Goal: Task Accomplishment & Management: Complete application form

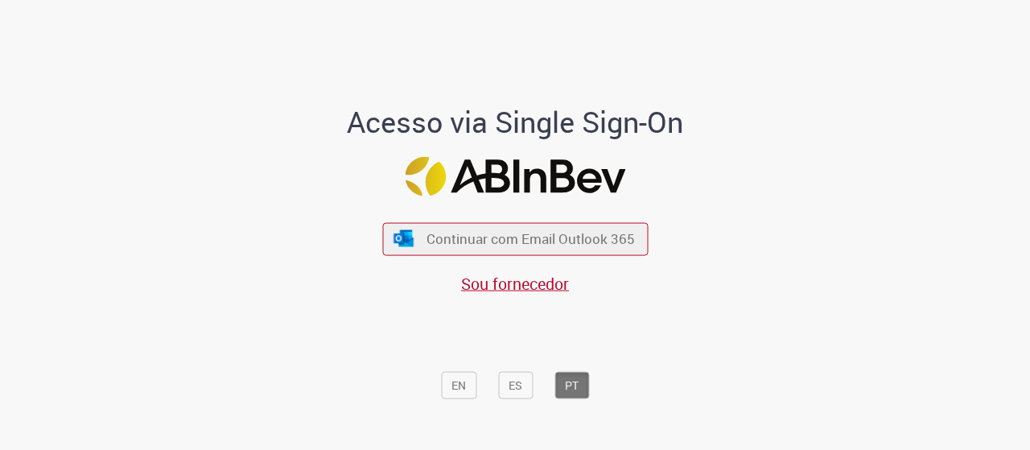
click at [481, 240] on span "Continuar com Email Outlook 365" at bounding box center [531, 238] width 208 height 19
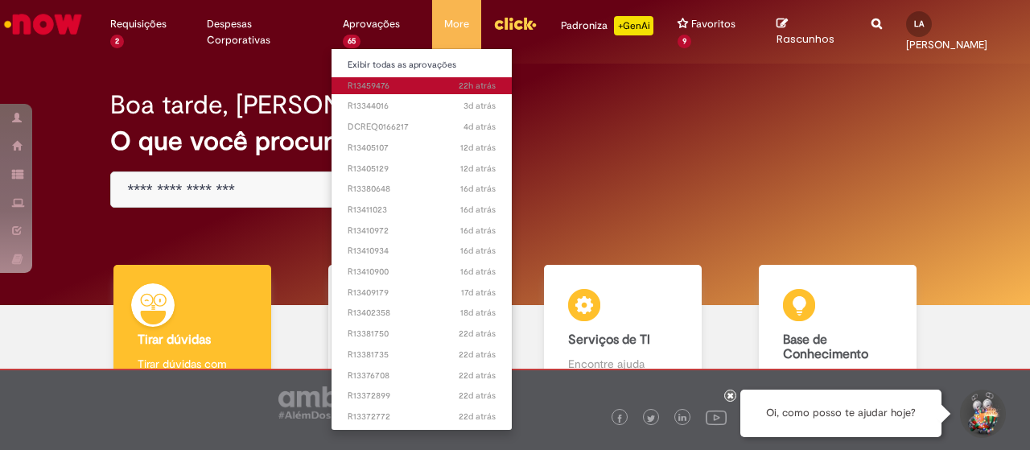
click at [369, 88] on span "22h atrás 22 horas atrás R13459476" at bounding box center [422, 86] width 148 height 13
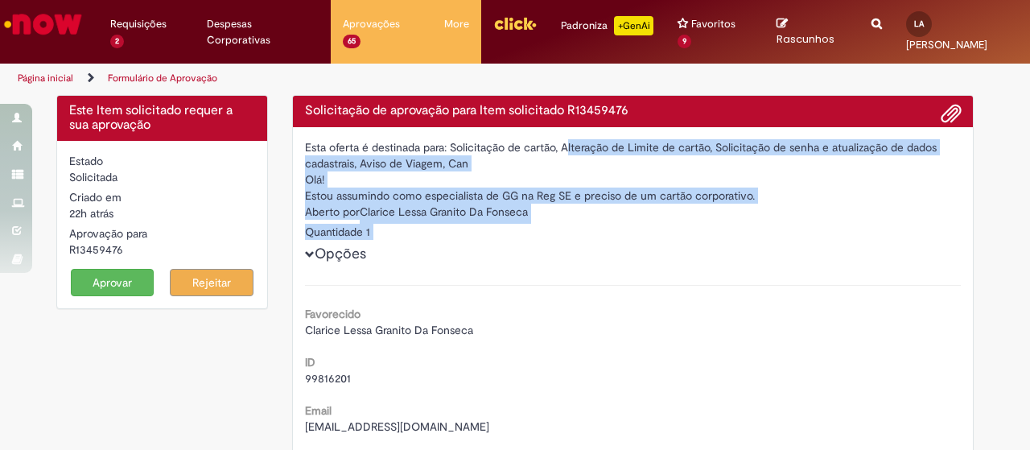
drag, startPoint x: 604, startPoint y: 160, endPoint x: 637, endPoint y: 260, distance: 104.9
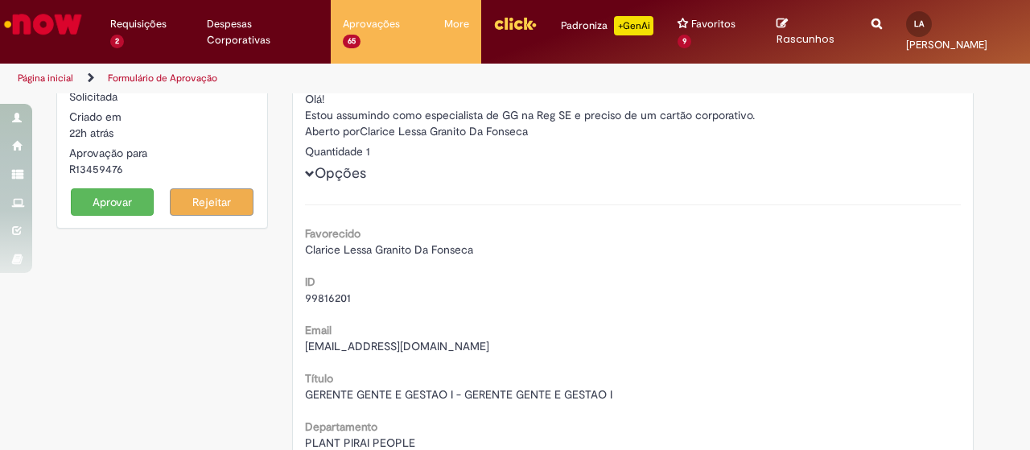
scroll to position [161, 0]
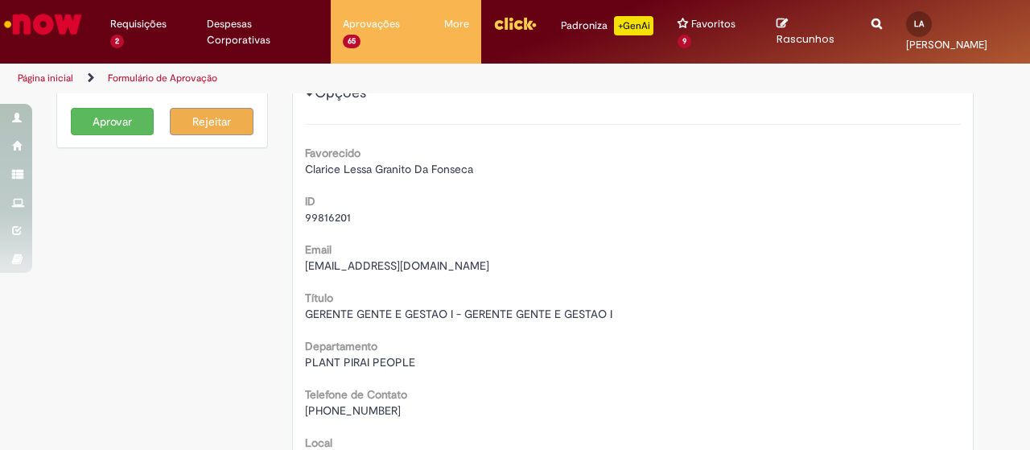
click at [86, 112] on button "Aprovar" at bounding box center [113, 121] width 84 height 27
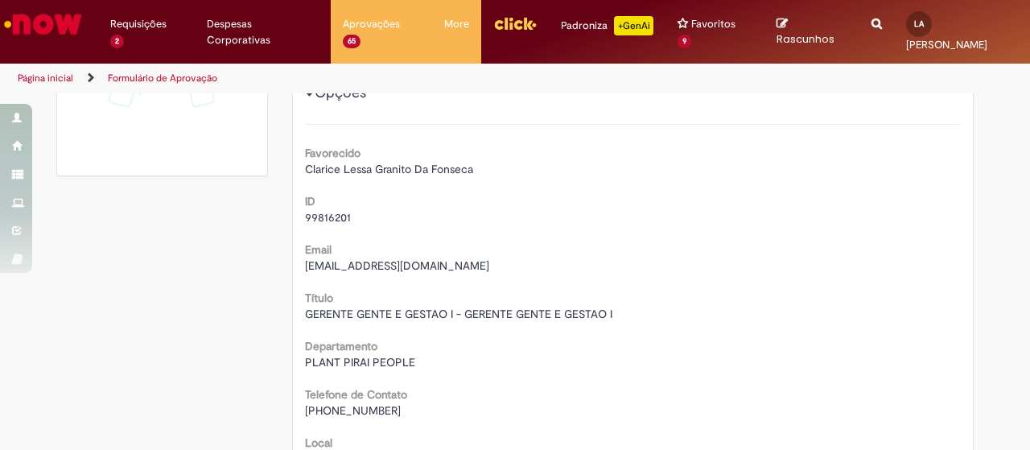
scroll to position [146, 0]
